Goal: Find specific page/section: Find specific page/section

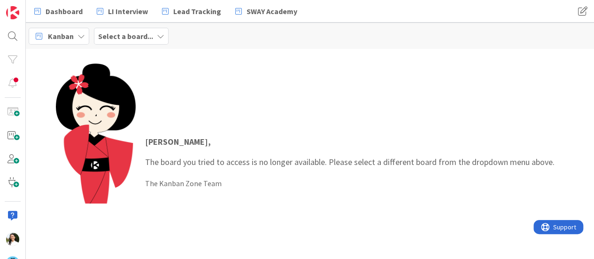
click at [157, 33] on icon at bounding box center [161, 36] width 8 height 8
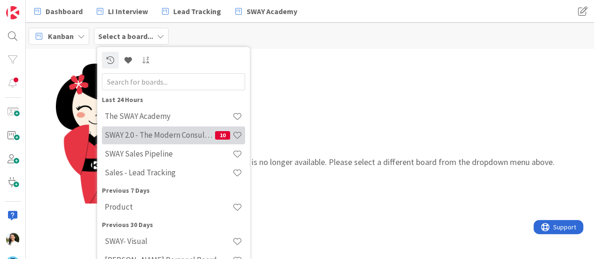
click at [155, 135] on h4 "SWAY 2.0 - The Modern Consulting Blueprint" at bounding box center [160, 134] width 110 height 9
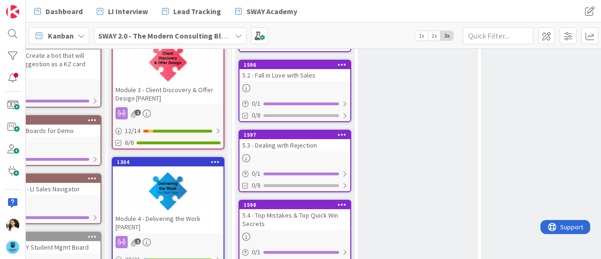
scroll to position [0, 44]
